Goal: Navigation & Orientation: Find specific page/section

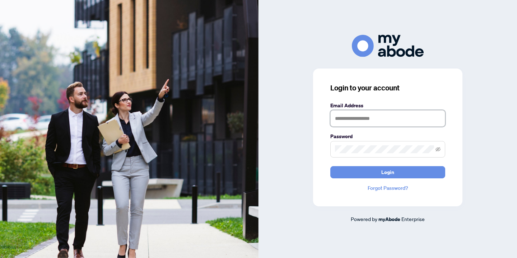
click at [350, 122] on input "text" at bounding box center [387, 118] width 115 height 17
type input "**********"
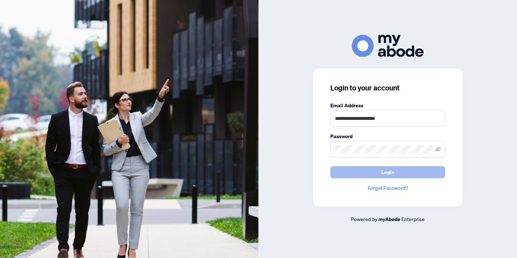
click at [389, 177] on span "Login" at bounding box center [387, 172] width 13 height 11
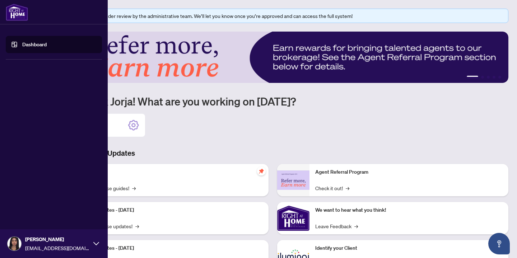
click at [34, 46] on link "Dashboard" at bounding box center [34, 44] width 24 height 6
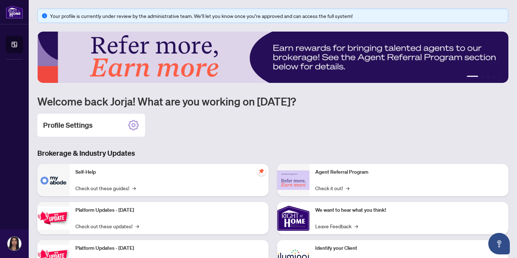
click at [223, 19] on div "Your profile is currently under review by the administrative team. We’ll let yo…" at bounding box center [277, 16] width 454 height 8
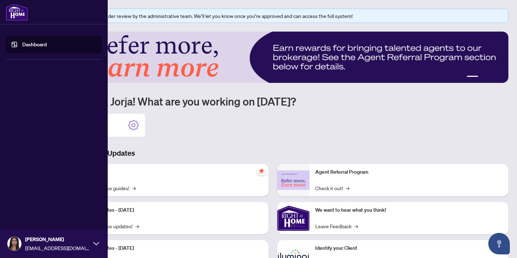
click at [35, 46] on link "Dashboard" at bounding box center [34, 44] width 24 height 6
click at [97, 243] on icon at bounding box center [96, 244] width 6 height 6
click at [49, 202] on button "Logout" at bounding box center [54, 201] width 96 height 12
